Goal: Go to known website: Access a specific website the user already knows

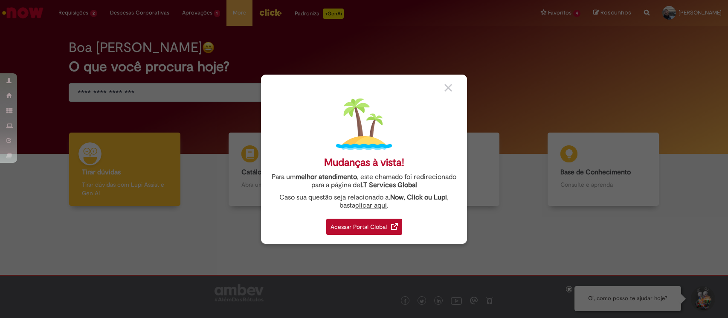
click at [382, 225] on div "Acessar Portal Global" at bounding box center [364, 227] width 76 height 16
